Goal: Task Accomplishment & Management: Manage account settings

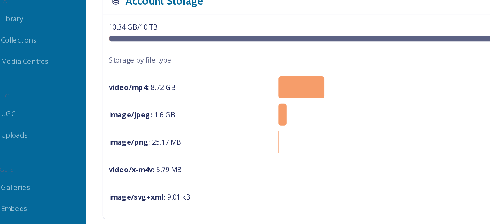
scroll to position [32, 0]
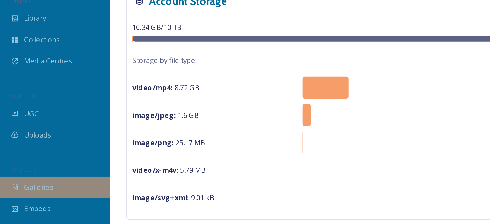
click at [40, 146] on div "Galleries" at bounding box center [32, 145] width 64 height 13
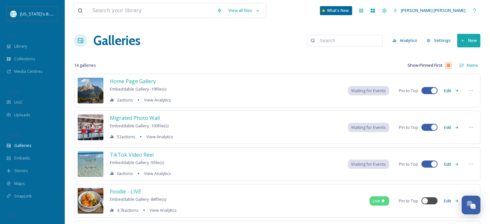
click at [437, 40] on button "Settings" at bounding box center [438, 40] width 31 height 13
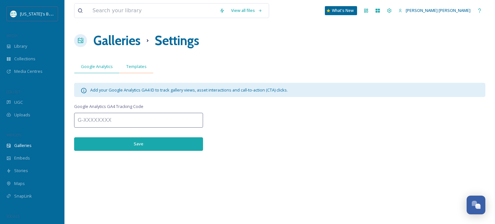
click at [138, 66] on span "Templates" at bounding box center [136, 66] width 20 height 6
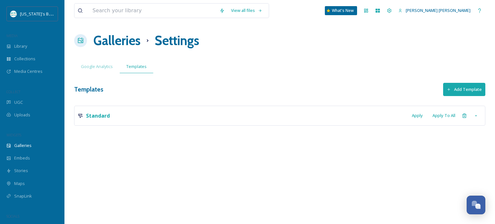
click at [197, 76] on div "View all files What's New [PERSON_NAME] [PERSON_NAME] Galleries Settings Google…" at bounding box center [279, 112] width 430 height 224
click at [155, 123] on div "Standard Apply Apply To All" at bounding box center [279, 116] width 411 height 20
click at [95, 115] on strong "Standard" at bounding box center [98, 115] width 24 height 7
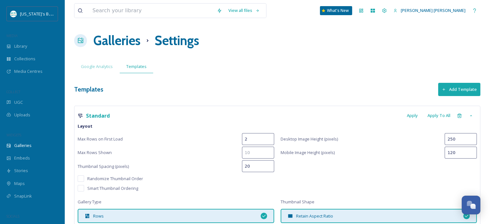
click at [203, 88] on div "Templates Add Template" at bounding box center [277, 89] width 406 height 13
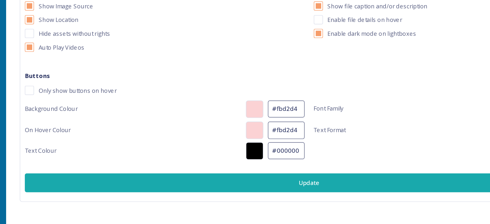
scroll to position [215, 0]
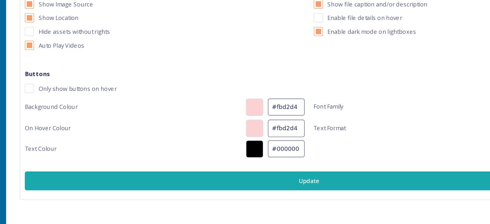
click at [260, 168] on input "#000000" at bounding box center [261, 171] width 26 height 12
type input "#"
paste input "04699b"
type input "04699b"
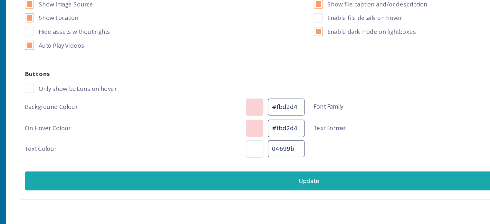
click at [181, 173] on div "Text Colour 04699b" at bounding box center [176, 171] width 196 height 12
click at [268, 169] on input "04699b" at bounding box center [261, 171] width 26 height 12
click at [362, 166] on div "Background Colour #fbd2d4 Font Family Josefin Sans On Hover Colour #fbd2d4 Text…" at bounding box center [277, 156] width 399 height 42
click at [256, 170] on input "04699b" at bounding box center [261, 171] width 26 height 12
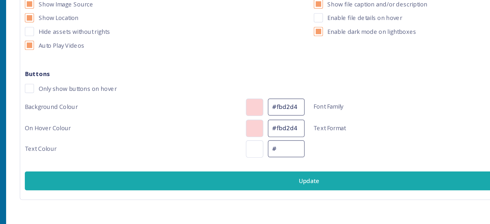
paste input "04699b"
type input "#04699b"
click at [183, 169] on div "Text Colour #04699b" at bounding box center [176, 171] width 196 height 12
click at [218, 189] on button "Update" at bounding box center [277, 193] width 399 height 13
click at [178, 135] on div "Background Colour #fbd2d4" at bounding box center [176, 141] width 196 height 13
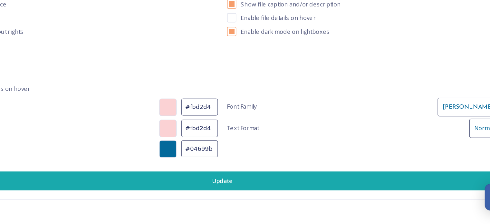
click at [270, 194] on button "Update" at bounding box center [277, 193] width 399 height 13
